Goal: Task Accomplishment & Management: Complete application form

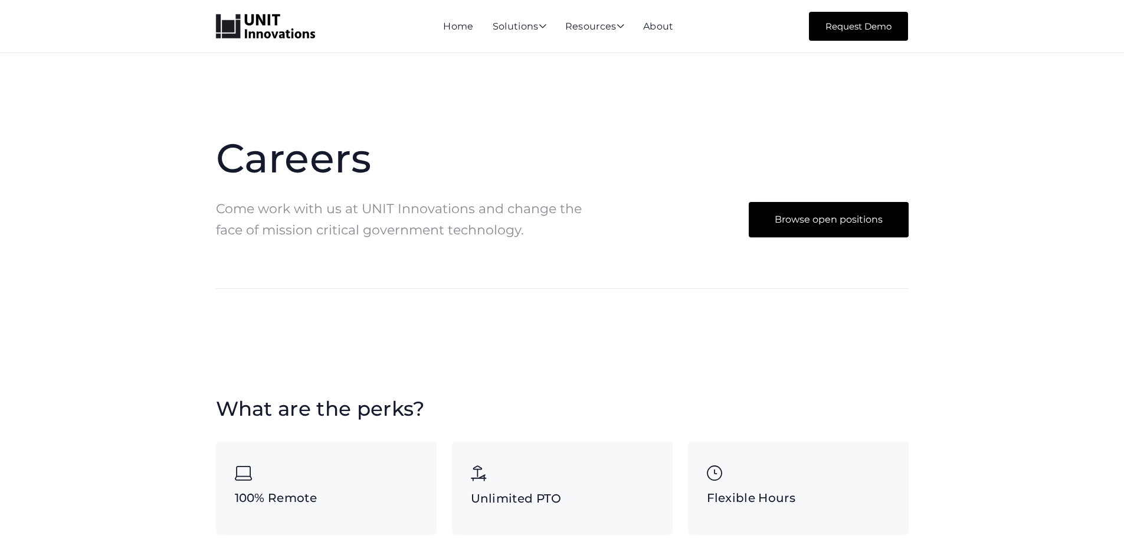
click at [846, 226] on link "Browse open positions" at bounding box center [829, 219] width 160 height 35
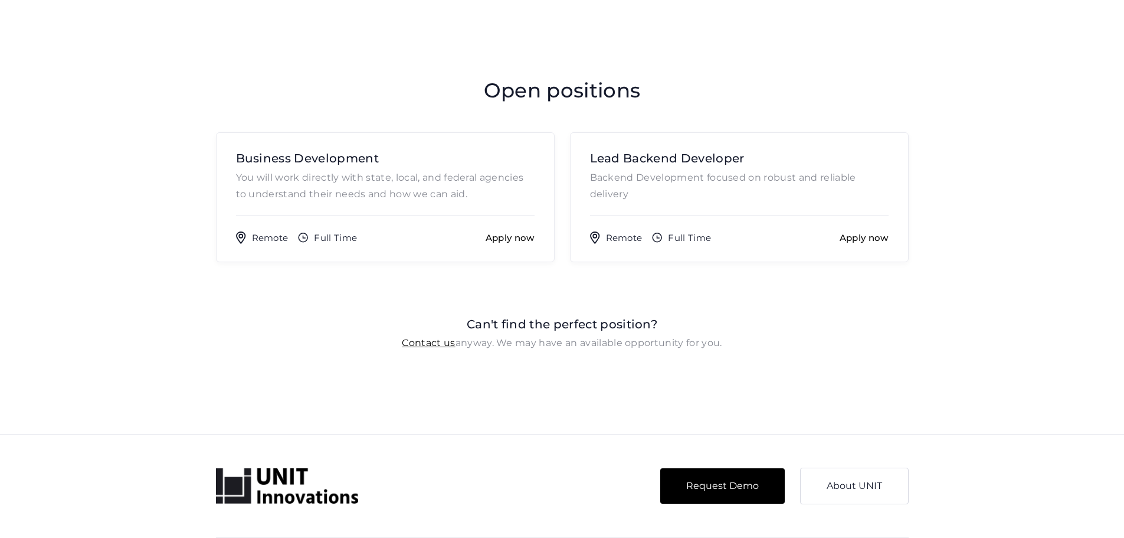
scroll to position [816, 0]
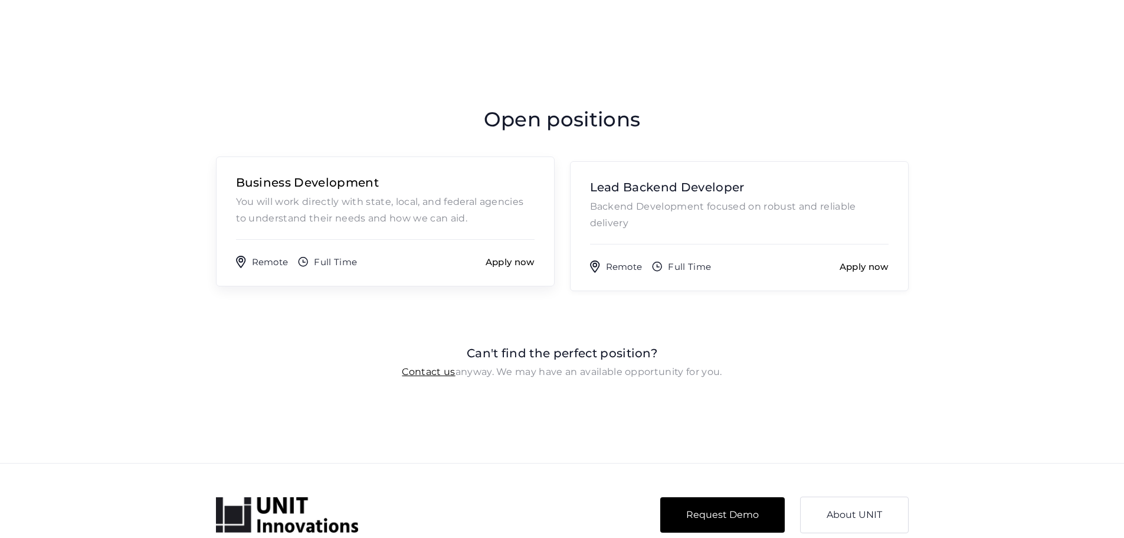
click at [386, 233] on link "Business Development You will work directly with state, local, and federal agen…" at bounding box center [385, 221] width 339 height 130
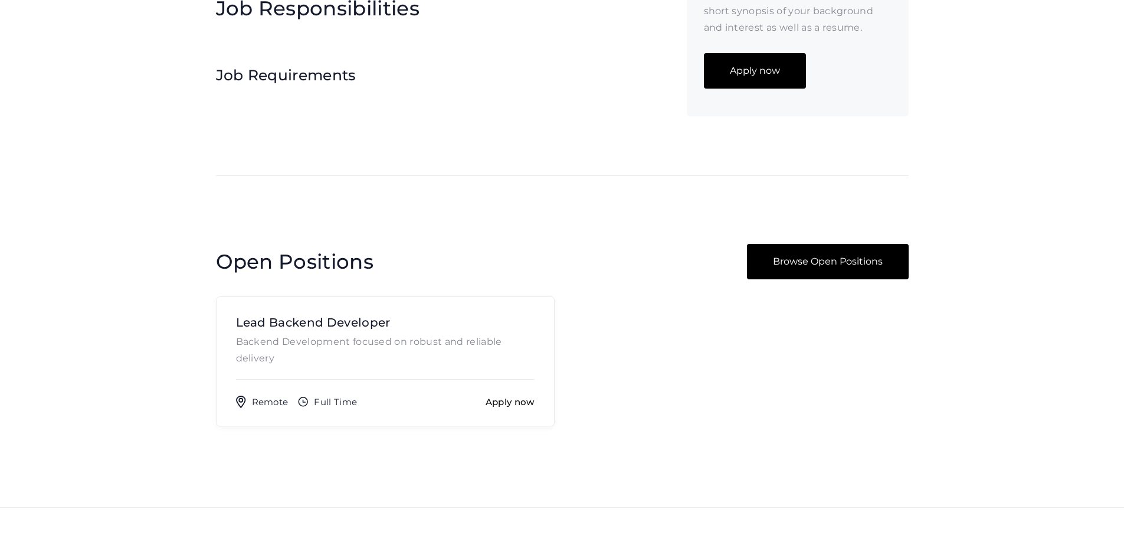
scroll to position [354, 0]
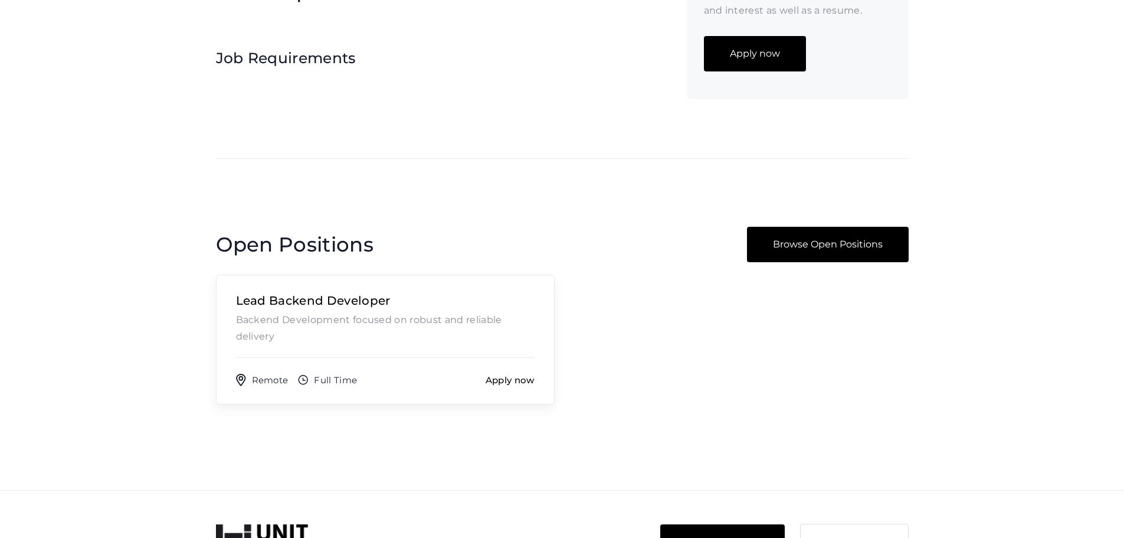
drag, startPoint x: 353, startPoint y: 329, endPoint x: 362, endPoint y: 328, distance: 9.5
click at [353, 329] on p "Backend Development focused on robust and reliable delivery" at bounding box center [385, 328] width 299 height 33
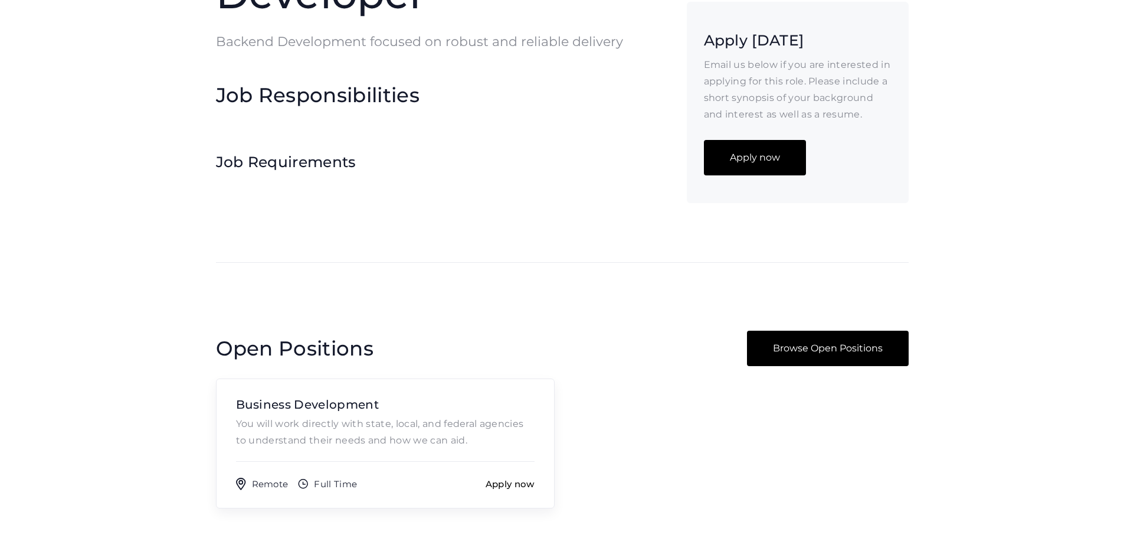
scroll to position [236, 0]
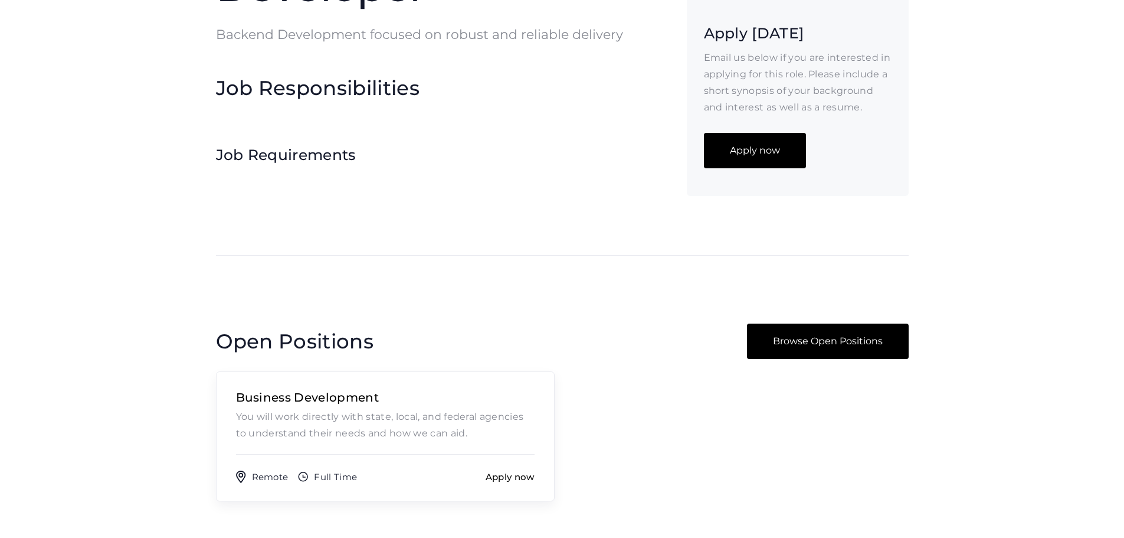
click at [344, 435] on p "You will work directly with state, local, and federal agencies to understand th…" at bounding box center [385, 424] width 299 height 33
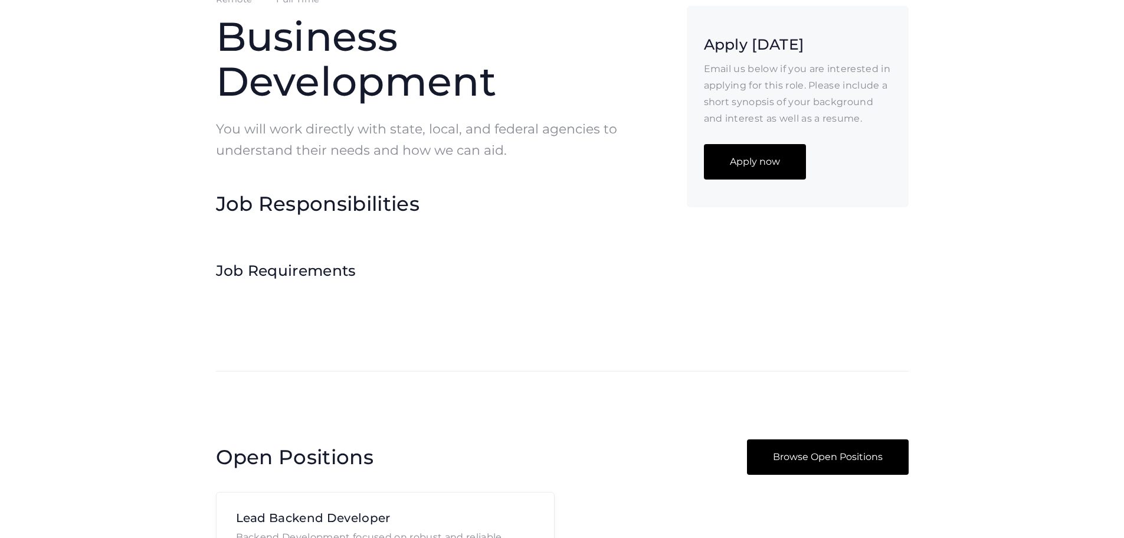
scroll to position [118, 0]
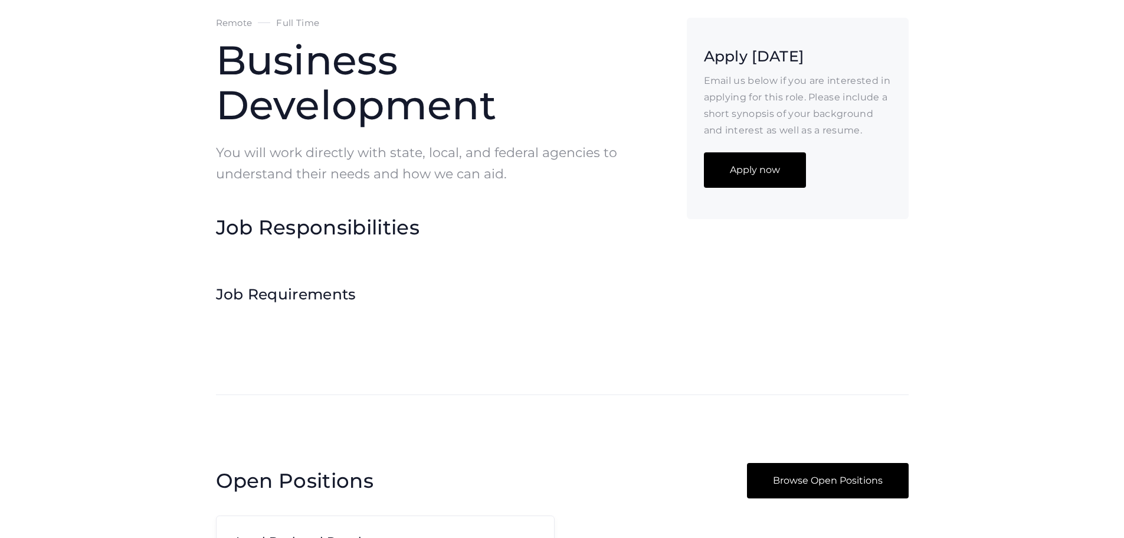
drag, startPoint x: 777, startPoint y: 196, endPoint x: 769, endPoint y: 201, distance: 9.5
click at [777, 188] on link "Apply now" at bounding box center [755, 169] width 102 height 35
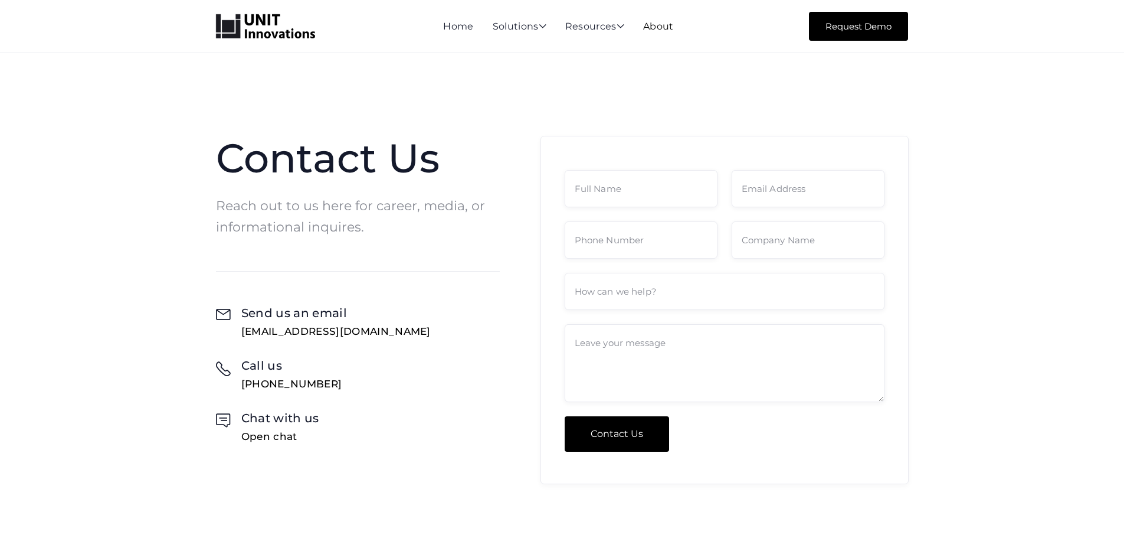
click at [665, 28] on link "About" at bounding box center [658, 26] width 31 height 11
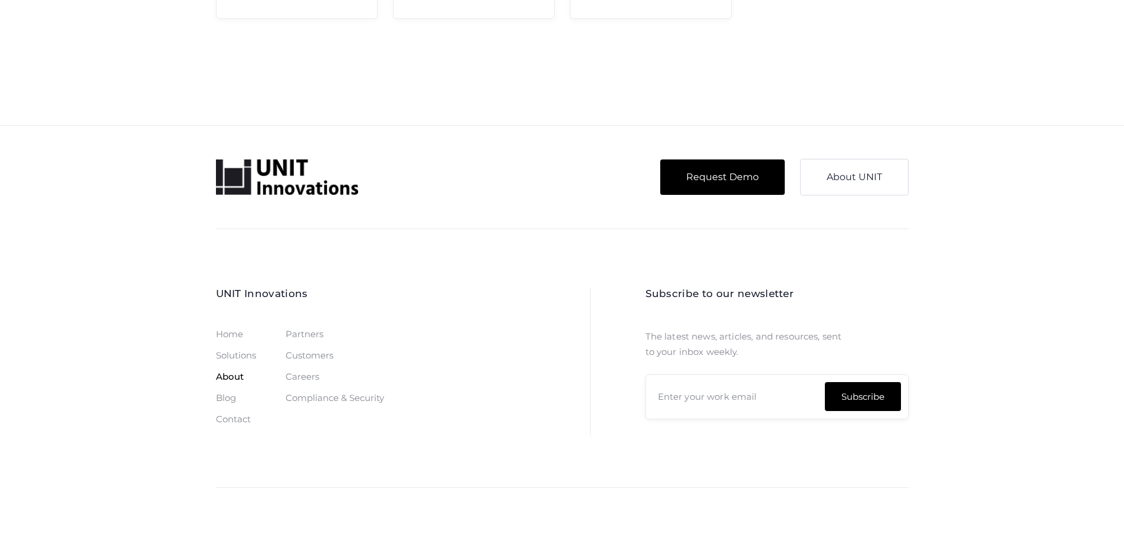
scroll to position [2959, 0]
click at [286, 379] on div "Careers" at bounding box center [303, 376] width 34 height 9
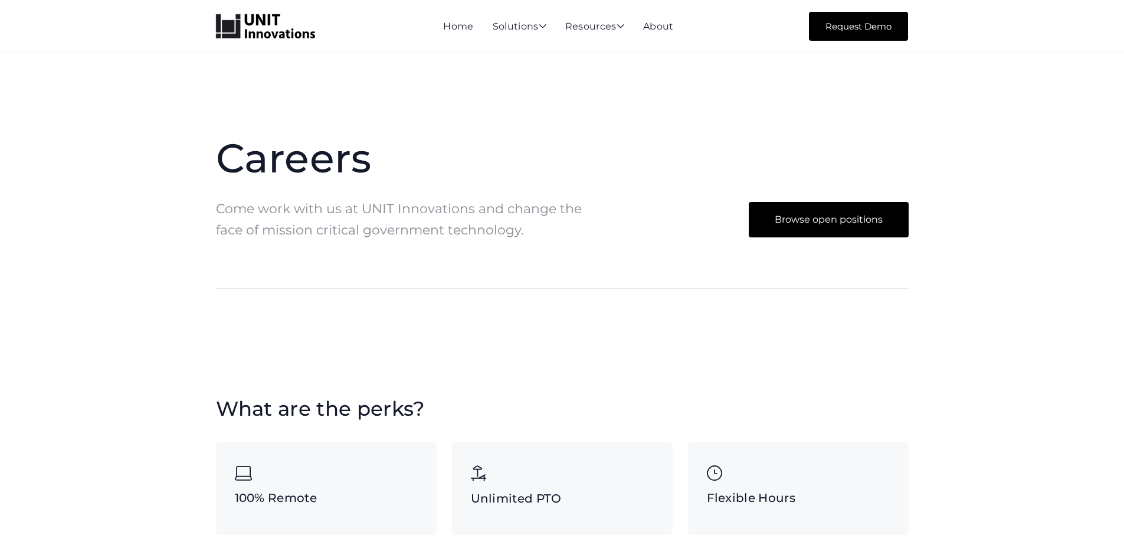
click at [827, 216] on link "Browse open positions" at bounding box center [829, 219] width 160 height 35
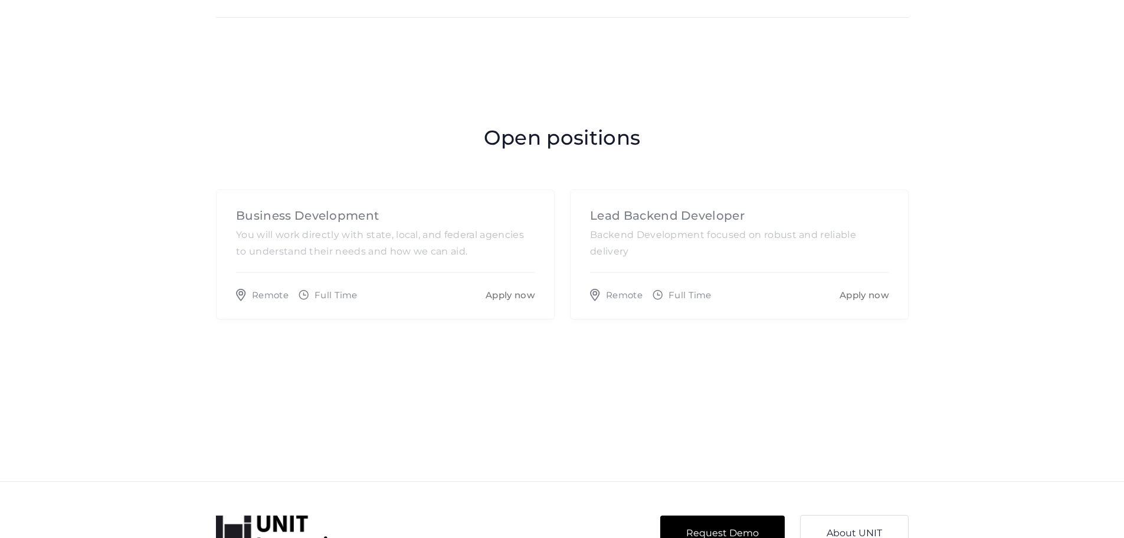
scroll to position [816, 0]
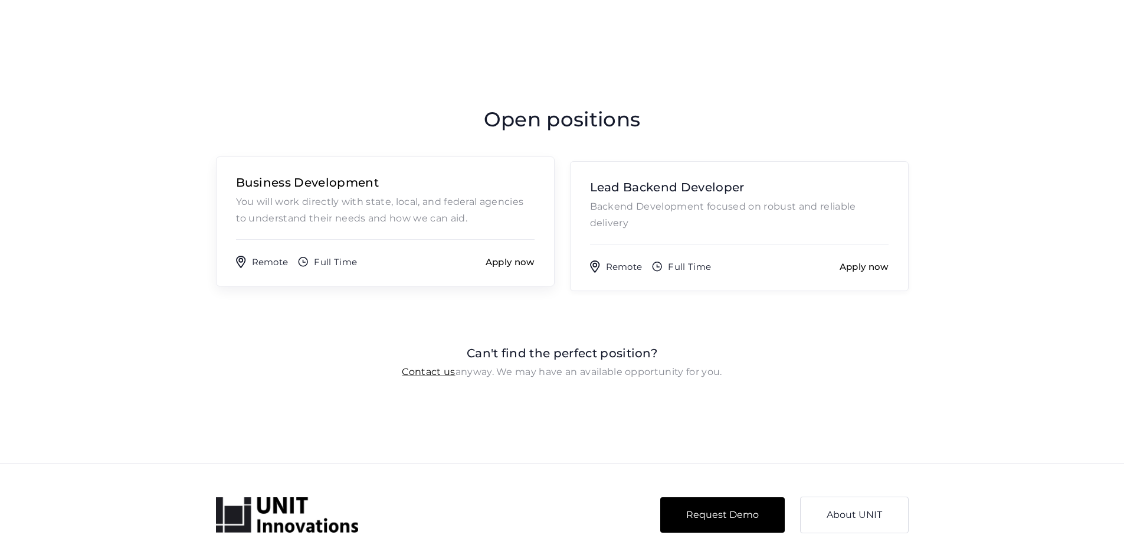
click at [504, 263] on div "Apply now" at bounding box center [510, 262] width 49 height 10
